Goal: Task Accomplishment & Management: Manage account settings

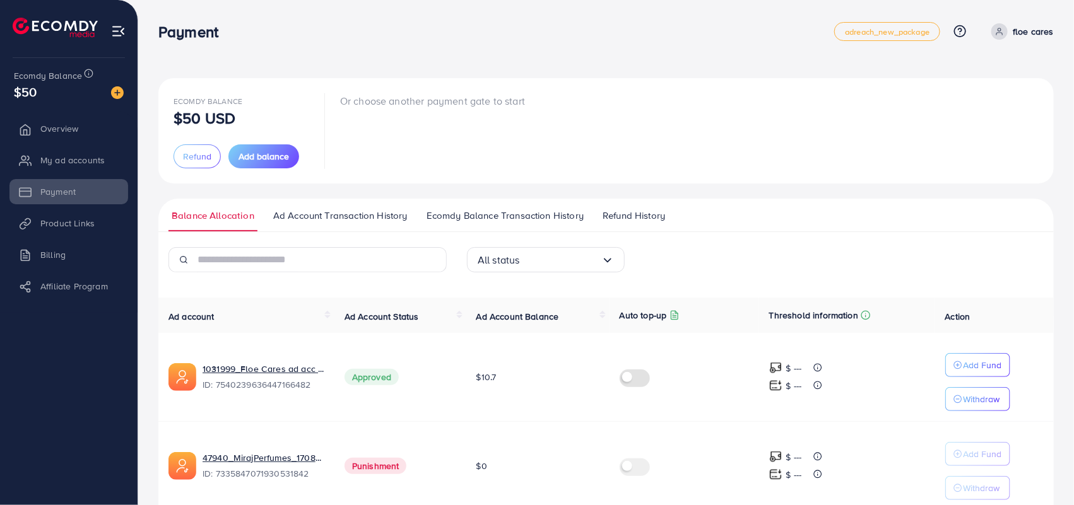
click at [696, 108] on div "Ecomdy Balance $50 USD Refund Add balance Or choose another payment gate to sta…" at bounding box center [605, 130] width 865 height 75
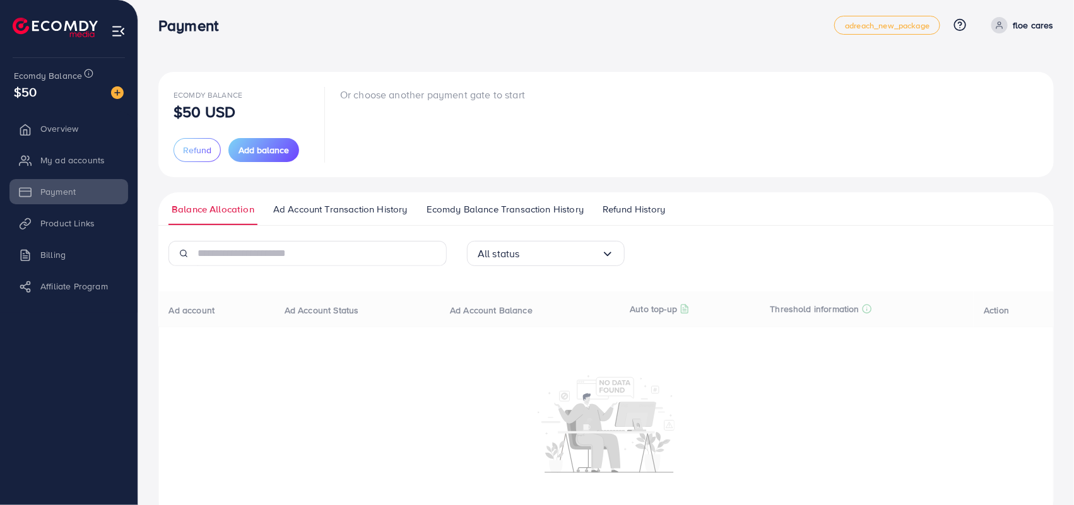
scroll to position [42, 0]
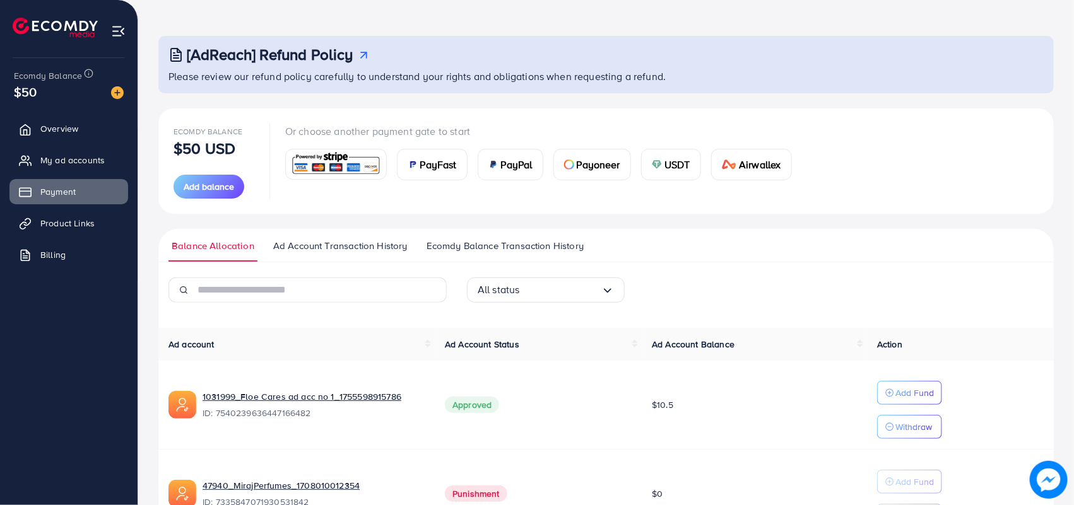
click at [489, 239] on span "Ecomdy Balance Transaction History" at bounding box center [504, 246] width 157 height 14
